Goal: Navigation & Orientation: Go to known website

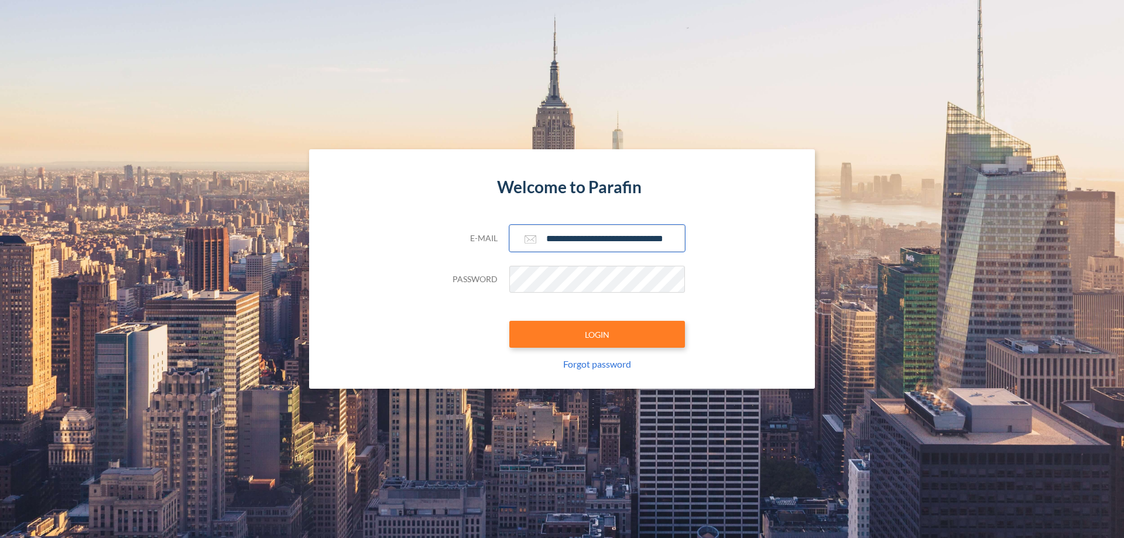
type input "**********"
click at [597, 334] on button "LOGIN" at bounding box center [597, 334] width 176 height 27
